Goal: Check status

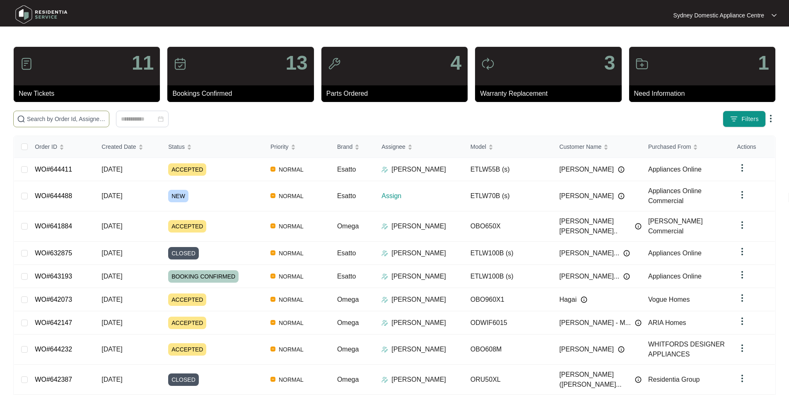
click at [109, 124] on span at bounding box center [61, 119] width 96 height 17
paste input "644488"
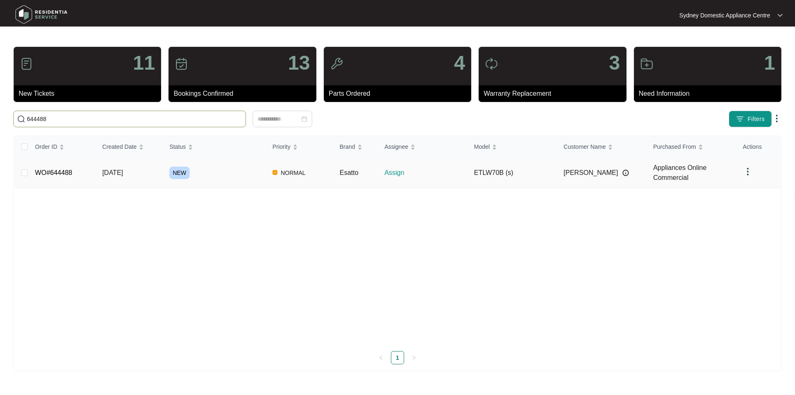
type input "644488"
click at [44, 174] on link "WO#644488" at bounding box center [53, 172] width 37 height 7
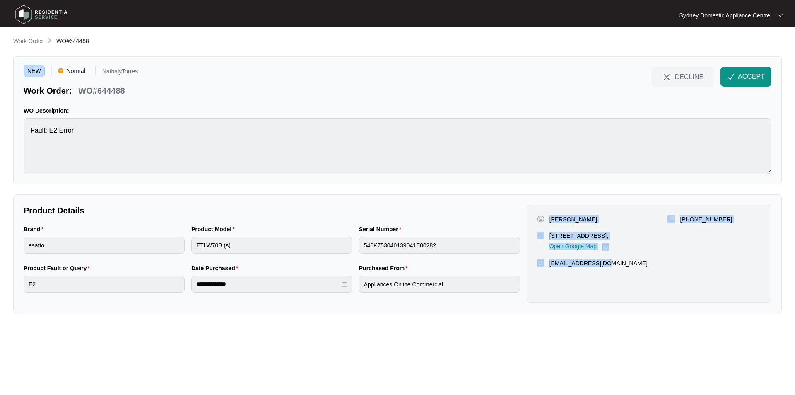
drag, startPoint x: 651, startPoint y: 283, endPoint x: 547, endPoint y: 215, distance: 124.6
click at [547, 215] on div "[PERSON_NAME] [STREET_ADDRESS], Open Google Map [PHONE_NUMBER] [EMAIL_ADDRESS][…" at bounding box center [649, 254] width 245 height 98
copy div "[PERSON_NAME] [STREET_ADDRESS], Open Google Map [PHONE_NUMBER] [EMAIL_ADDRESS][…"
click at [742, 77] on span "ACCEPT" at bounding box center [751, 77] width 27 height 10
